Goal: Task Accomplishment & Management: Manage account settings

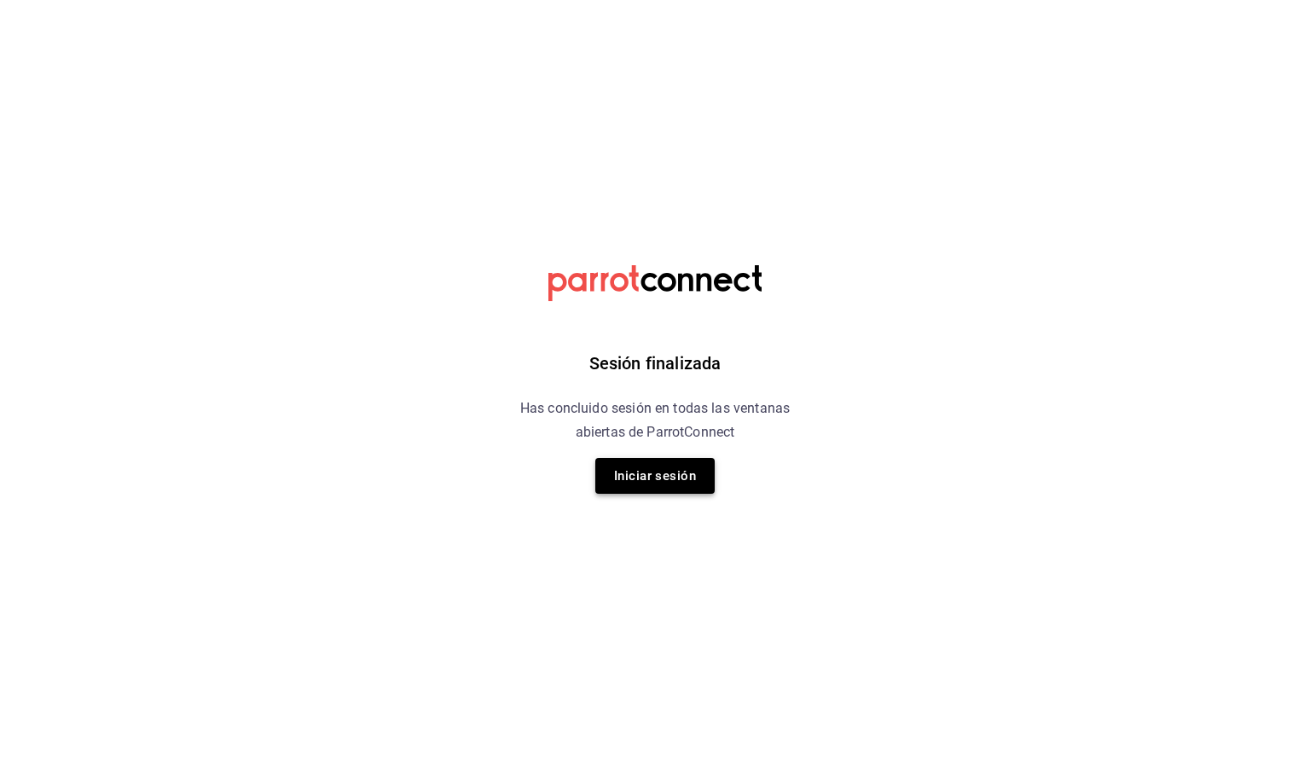
click at [663, 477] on button "Iniciar sesión" at bounding box center [654, 476] width 119 height 36
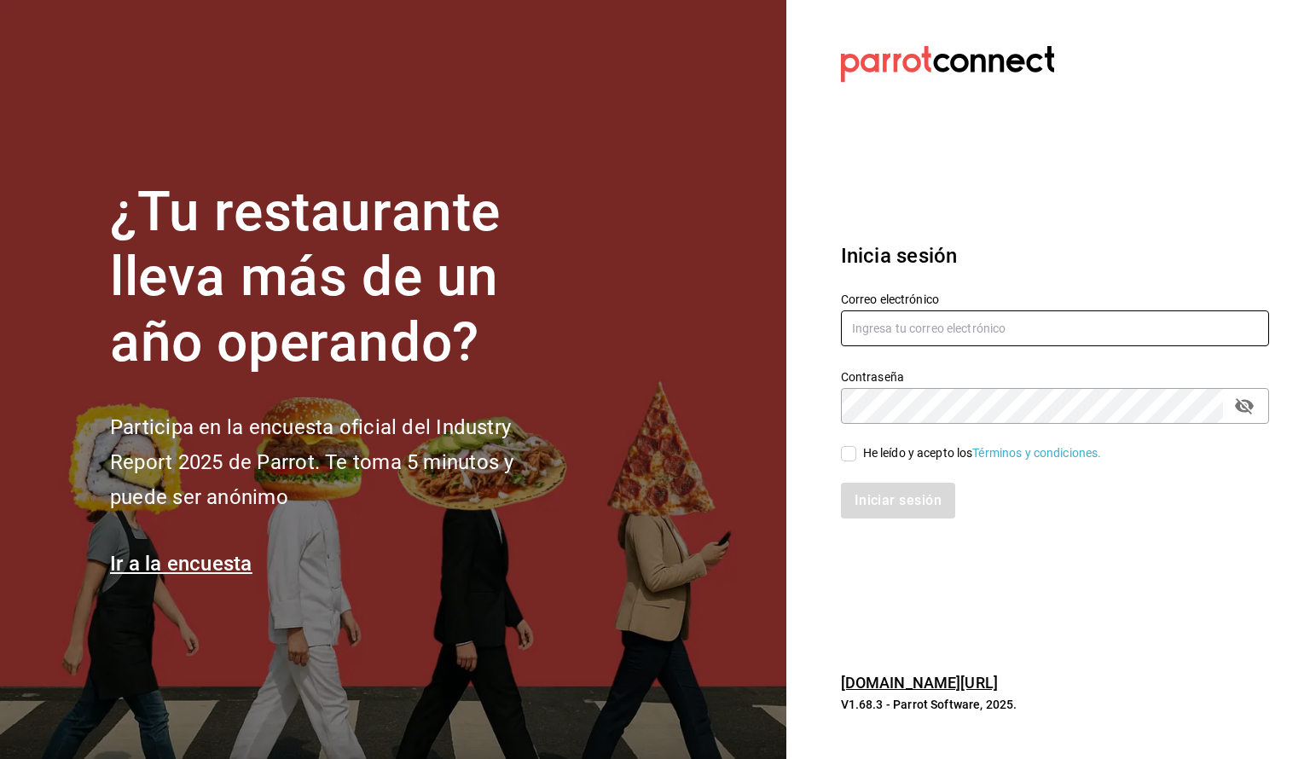
click at [1021, 328] on input "text" at bounding box center [1055, 329] width 428 height 36
type input "auxadmin@gbasl.com"
click at [928, 451] on div "He leído y acepto los Términos y condiciones." at bounding box center [982, 453] width 239 height 18
click at [856, 451] on input "He leído y acepto los Términos y condiciones." at bounding box center [848, 453] width 15 height 15
checkbox input "true"
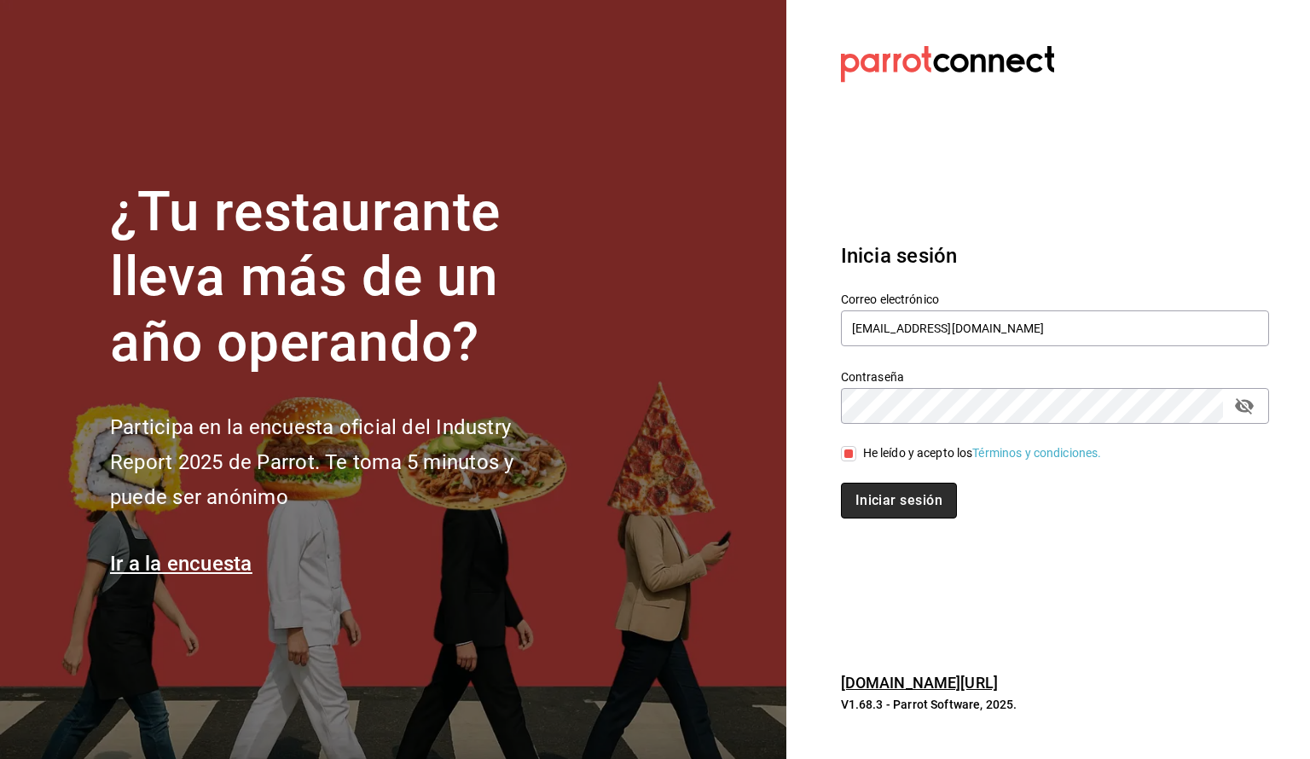
click at [914, 497] on button "Iniciar sesión" at bounding box center [899, 501] width 116 height 36
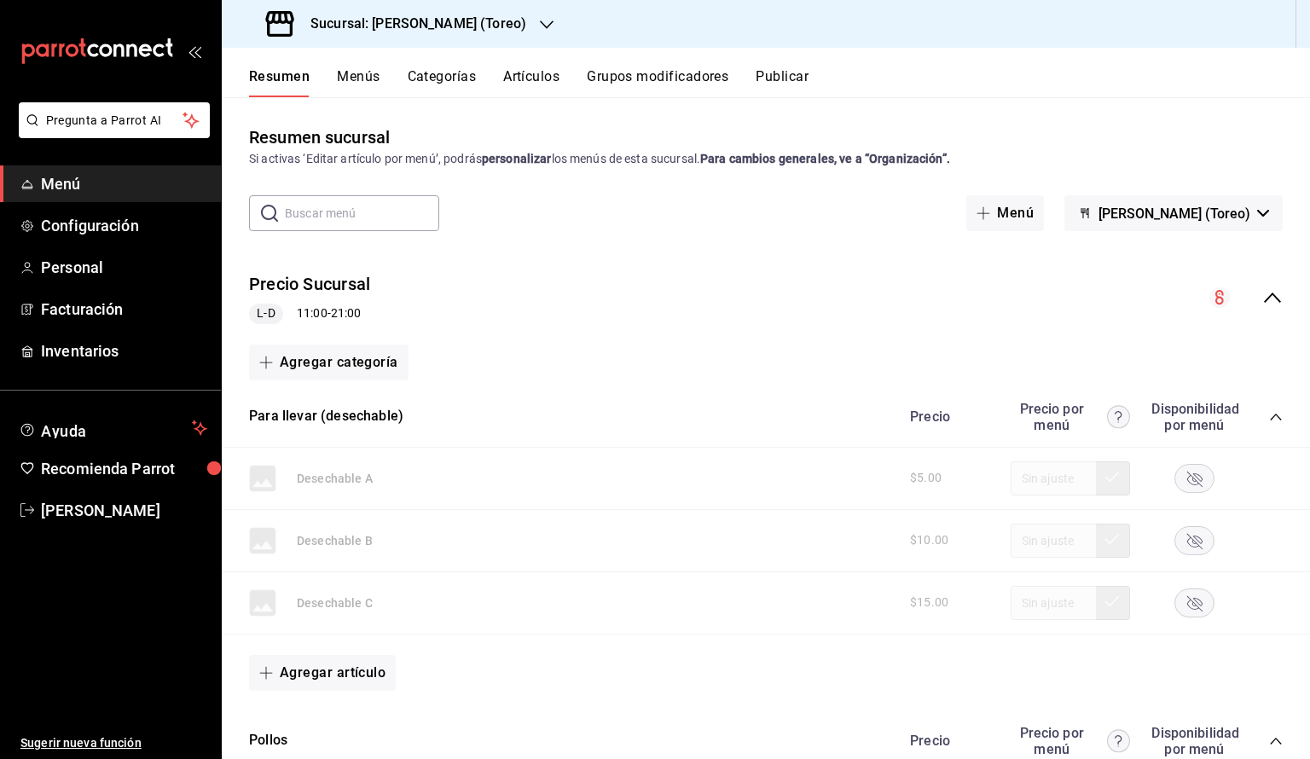
click at [503, 15] on div "Sucursal: Pollos Elías (Toreo)" at bounding box center [397, 24] width 325 height 48
click at [351, 110] on div "Pollos Elías (CDMX)" at bounding box center [349, 112] width 229 height 18
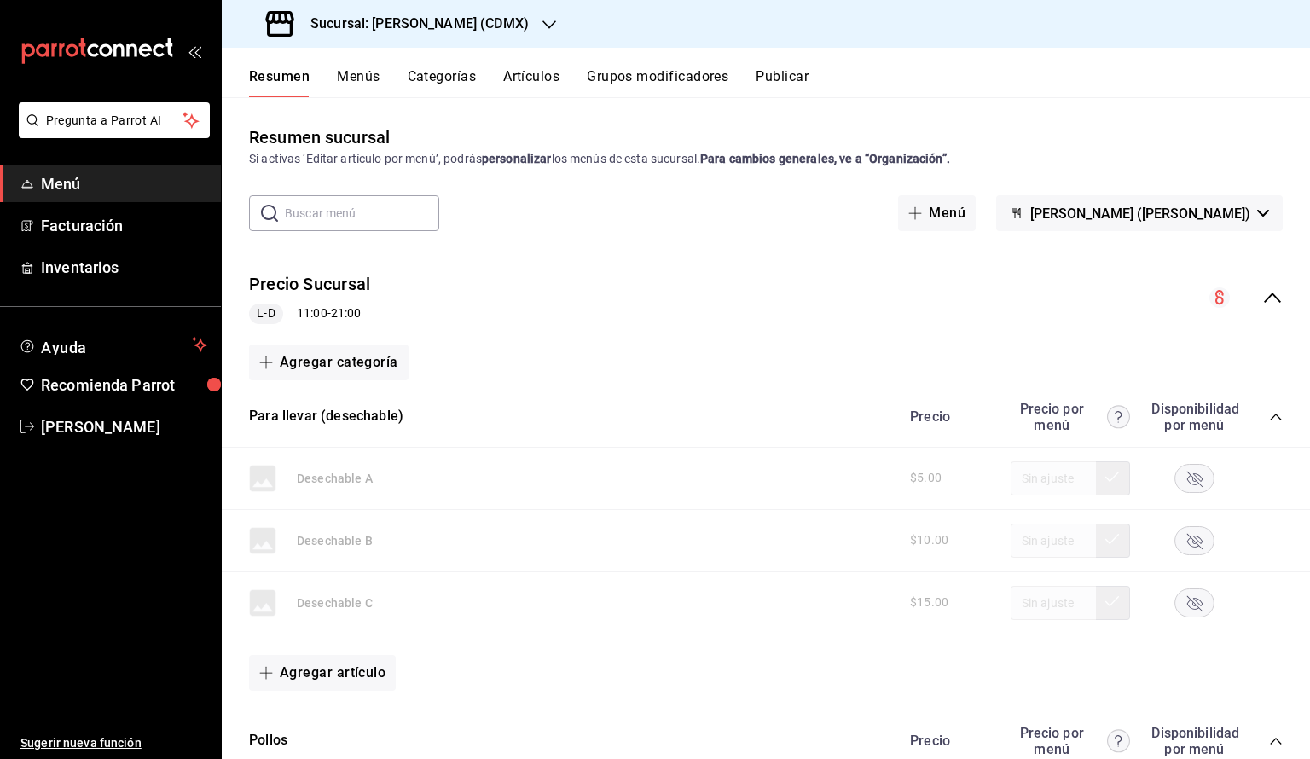
click at [458, 30] on h3 "Sucursal: Pollos Elías (CDMX)" at bounding box center [413, 24] width 232 height 20
